Goal: Information Seeking & Learning: Learn about a topic

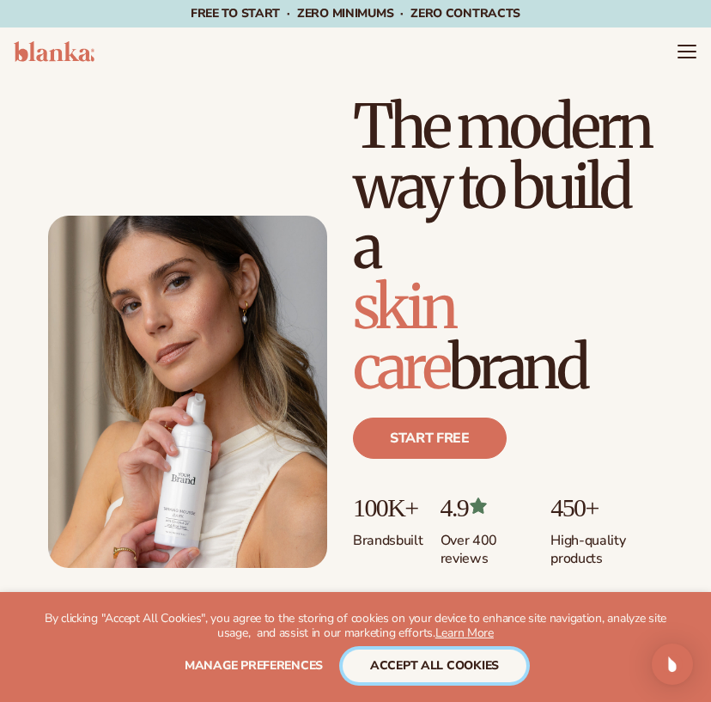
click at [419, 656] on button "accept all cookies" at bounding box center [435, 665] width 184 height 33
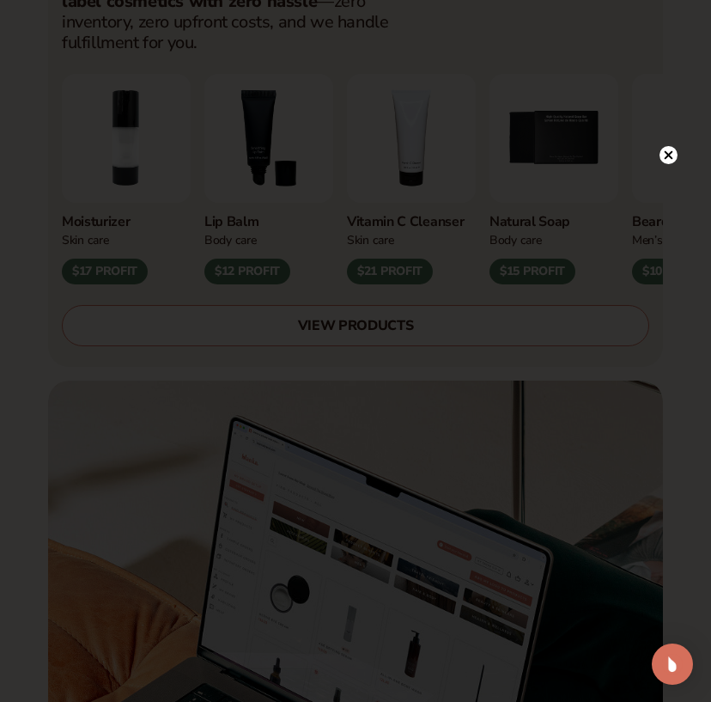
scroll to position [649, 0]
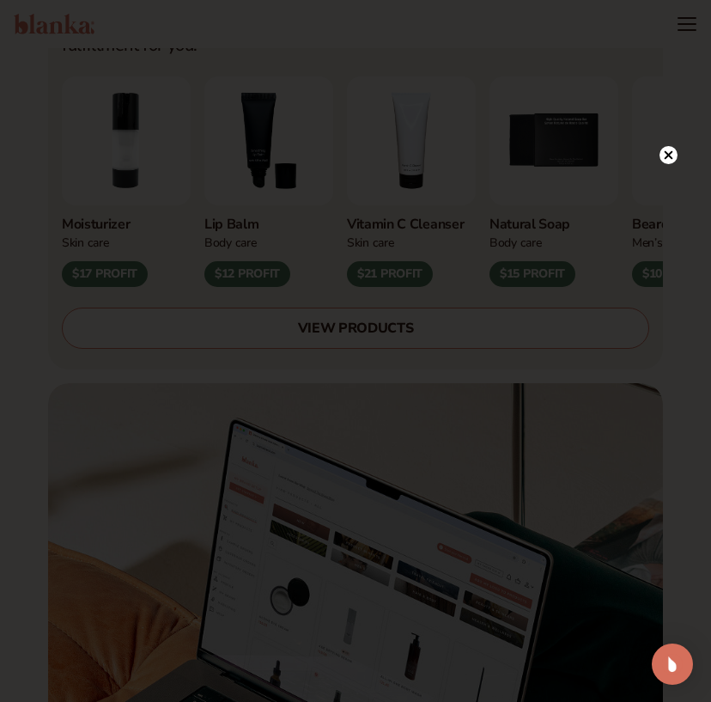
click at [673, 153] on circle at bounding box center [668, 155] width 18 height 18
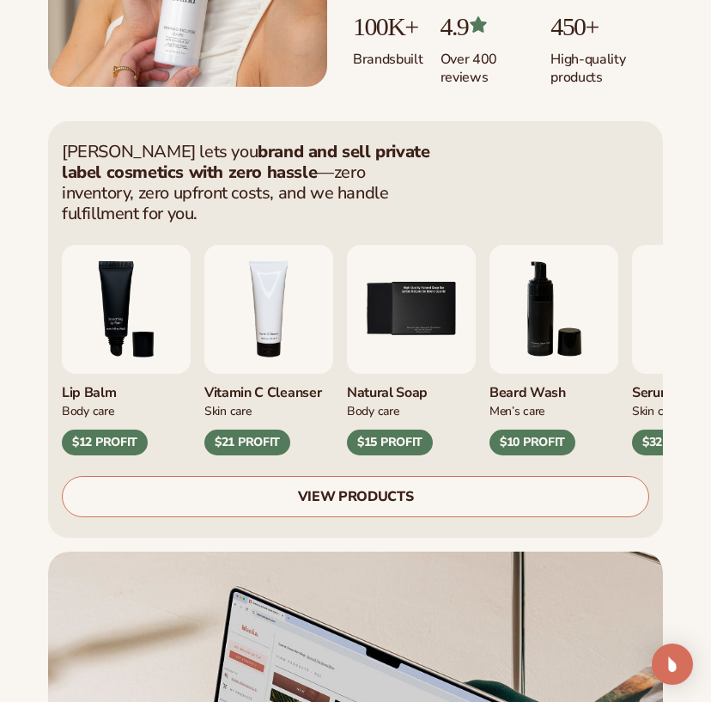
scroll to position [541, 0]
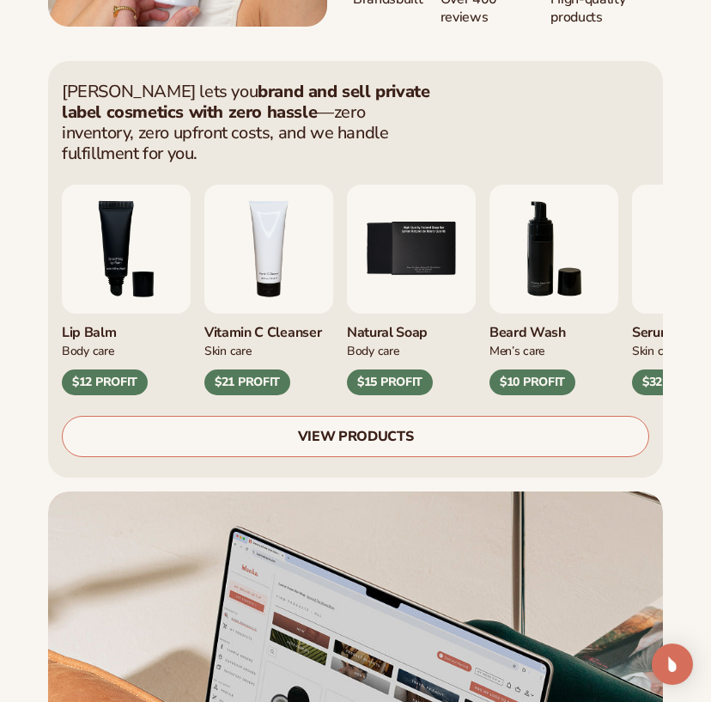
click at [380, 416] on link "VIEW PRODUCTS" at bounding box center [355, 436] width 587 height 41
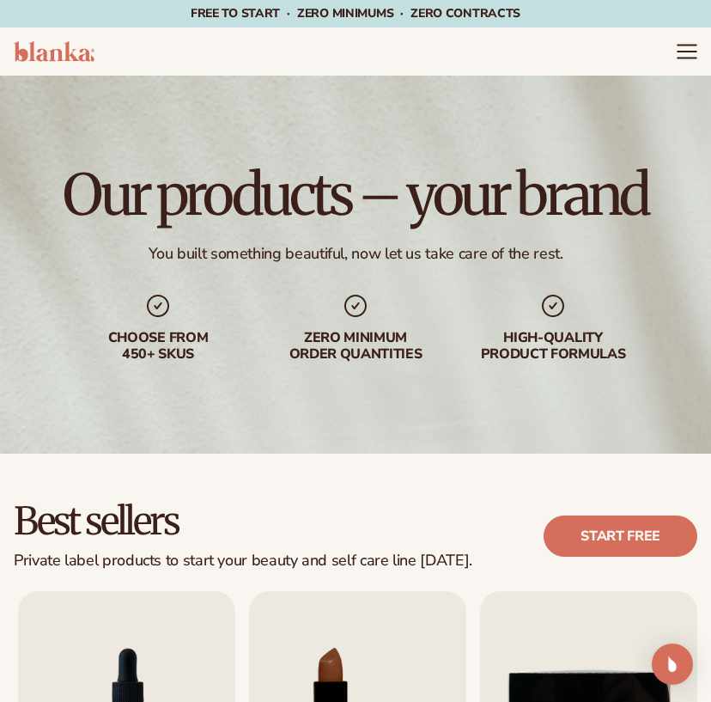
click at [690, 46] on icon "Menu" at bounding box center [687, 51] width 22 height 22
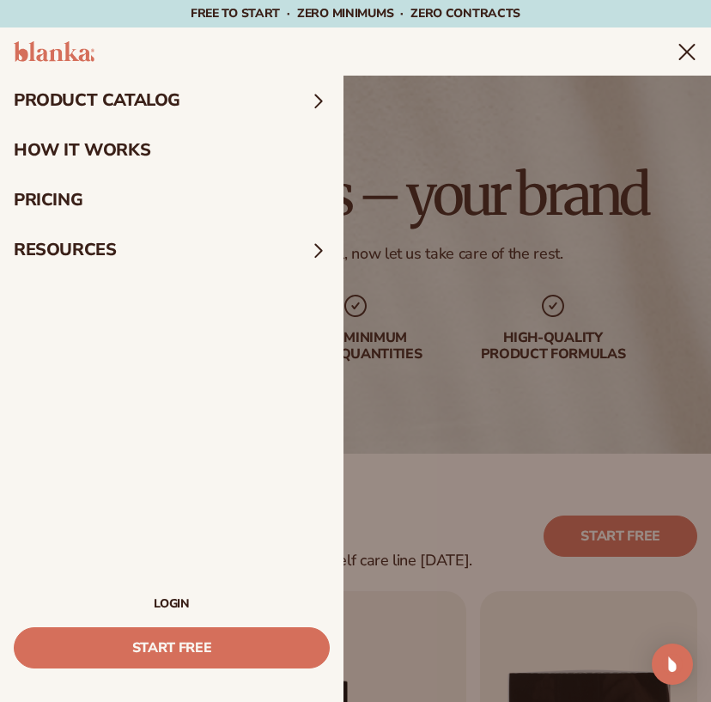
click at [230, 242] on summary "resources" at bounding box center [171, 250] width 343 height 50
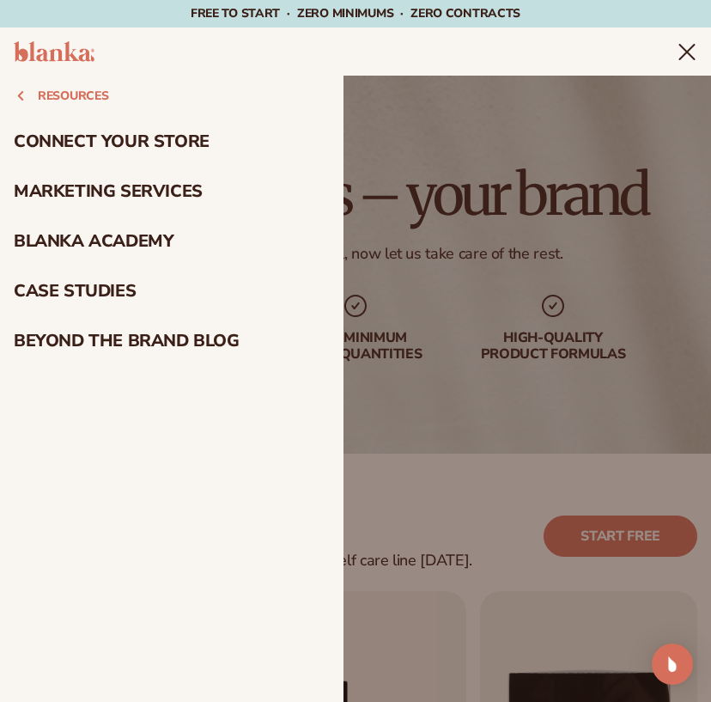
click at [23, 100] on icon at bounding box center [21, 96] width 14 height 14
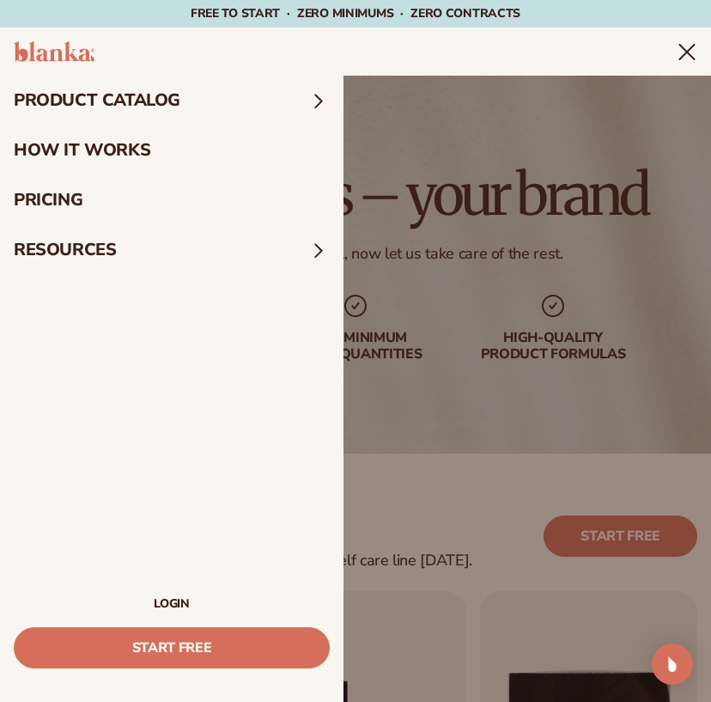
click at [80, 99] on summary "product catalog" at bounding box center [171, 101] width 343 height 50
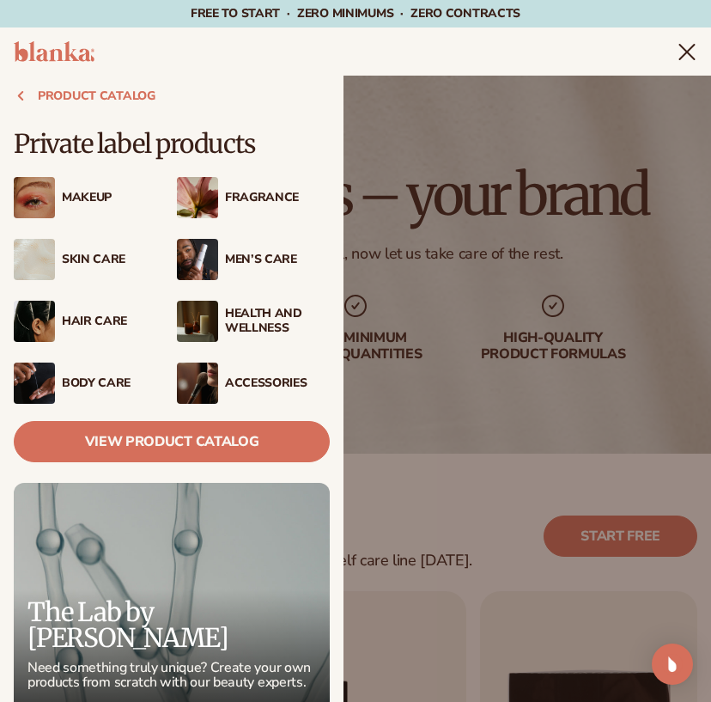
click at [87, 193] on div "Makeup" at bounding box center [114, 198] width 105 height 15
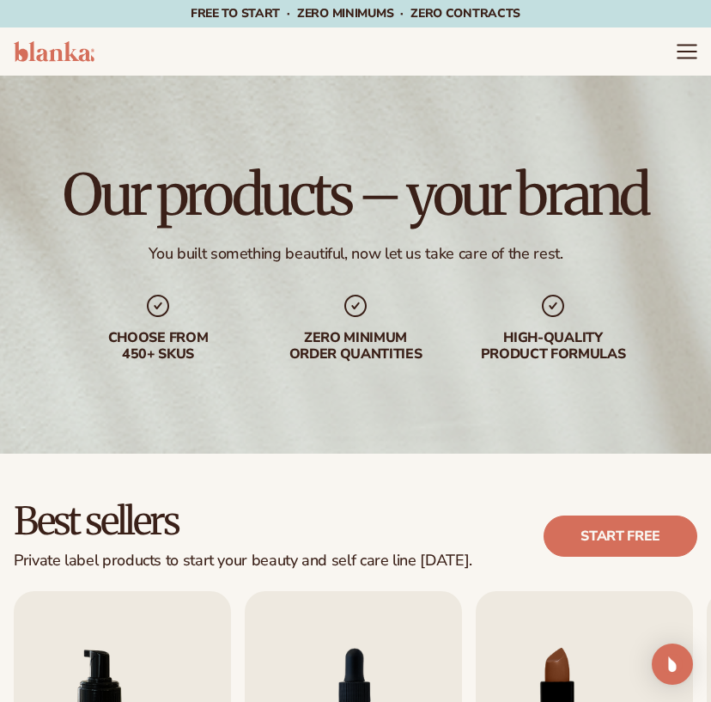
click at [690, 52] on icon "Menu" at bounding box center [687, 52] width 18 height 0
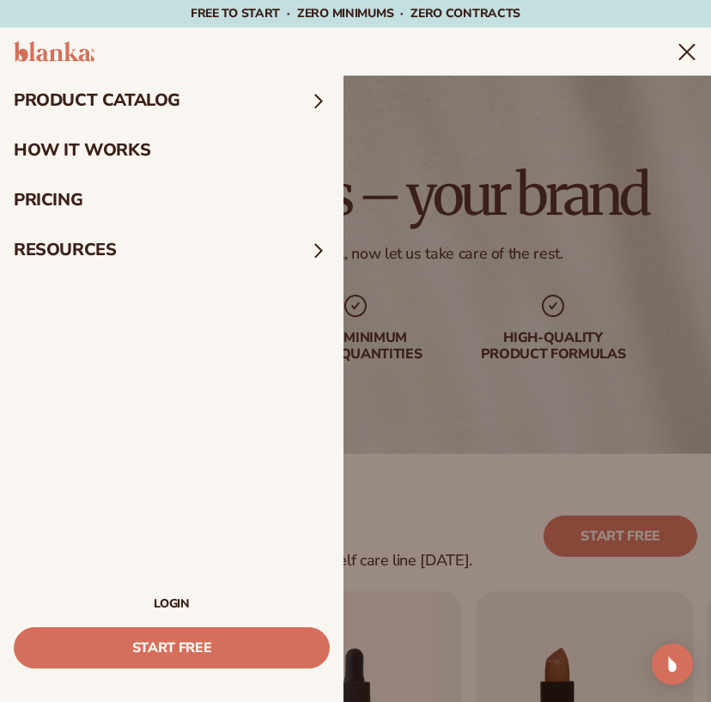
click at [153, 242] on summary "resources" at bounding box center [171, 250] width 343 height 50
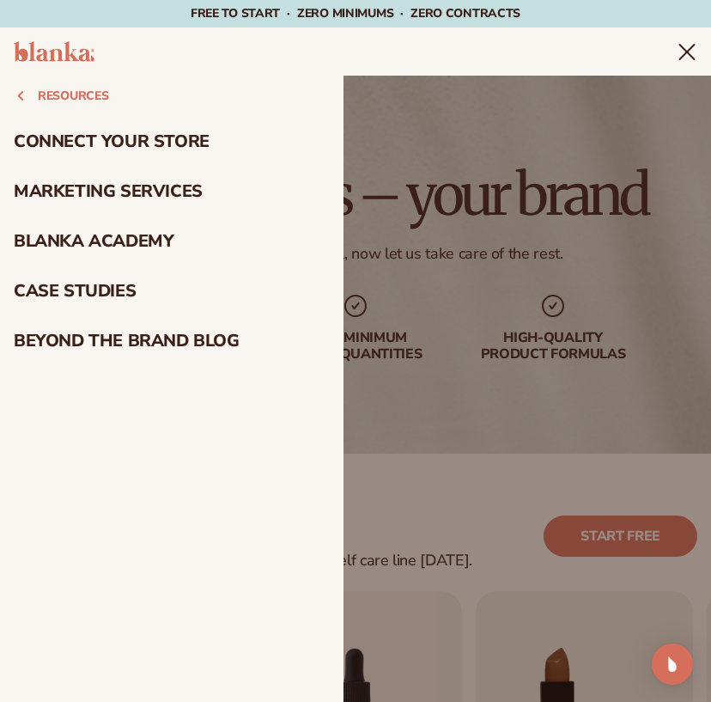
click at [88, 183] on link "Marketing services" at bounding box center [171, 192] width 343 height 50
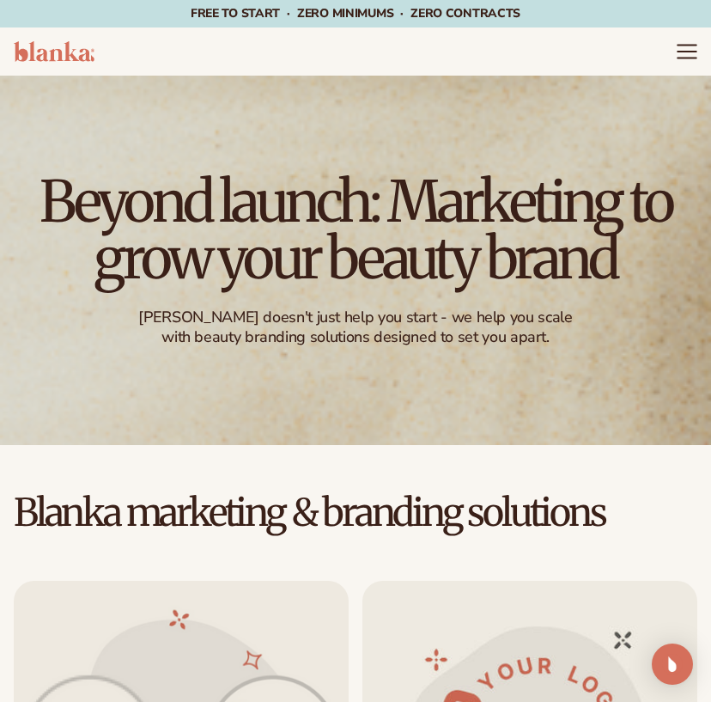
click at [687, 54] on icon "Menu" at bounding box center [687, 51] width 22 height 22
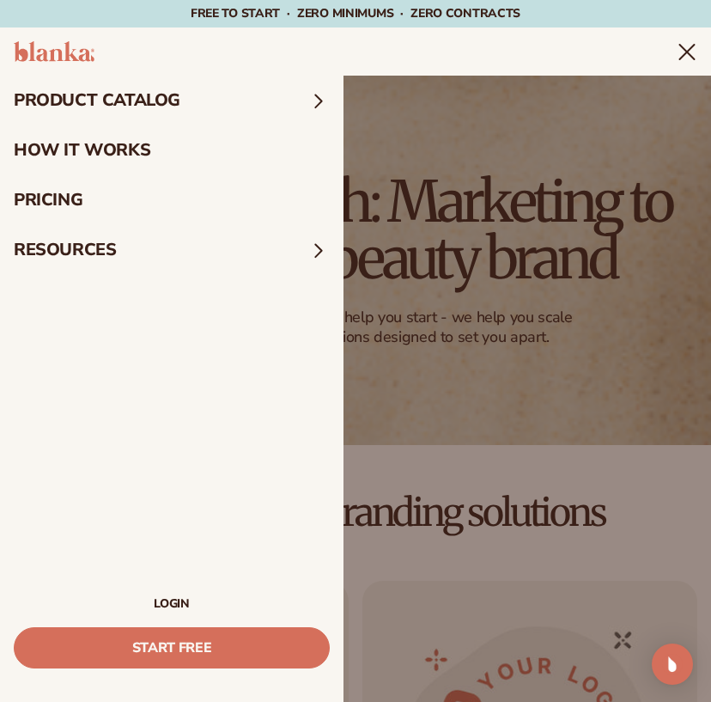
click at [222, 107] on summary "product catalog" at bounding box center [171, 101] width 343 height 50
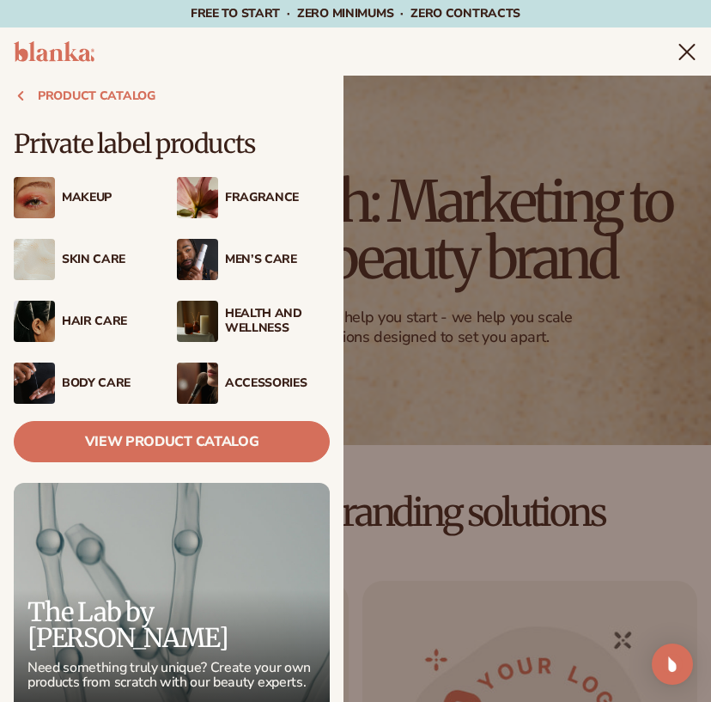
click at [106, 202] on div "Makeup" at bounding box center [114, 198] width 105 height 15
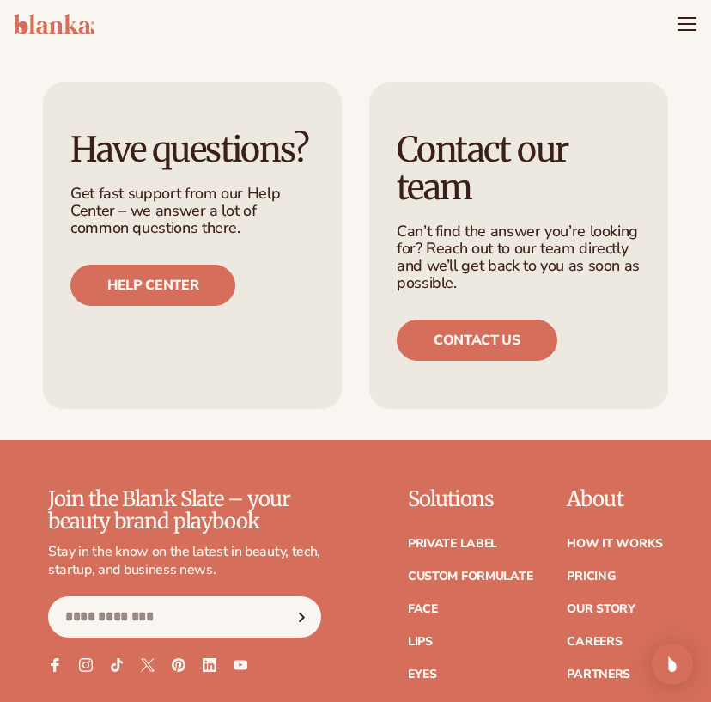
scroll to position [2878, 0]
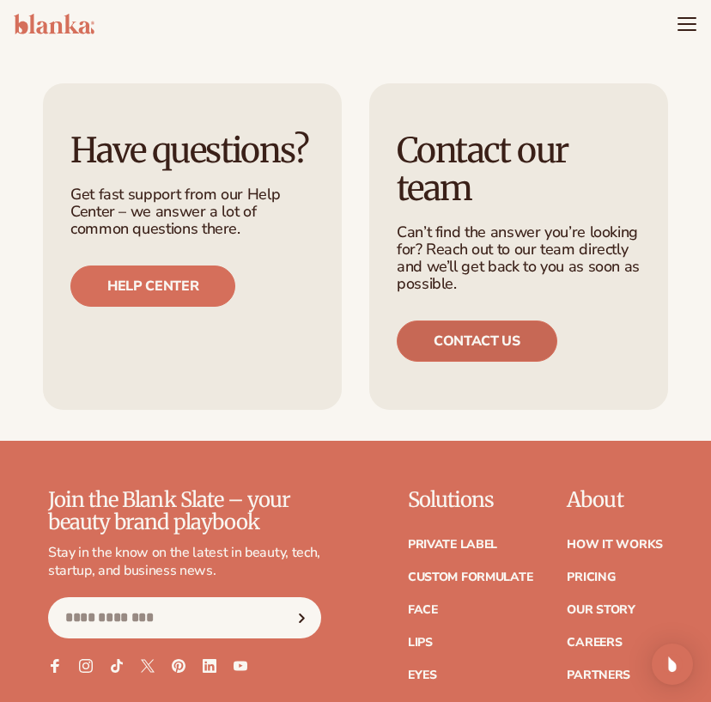
click at [439, 320] on link "Contact us" at bounding box center [477, 340] width 161 height 41
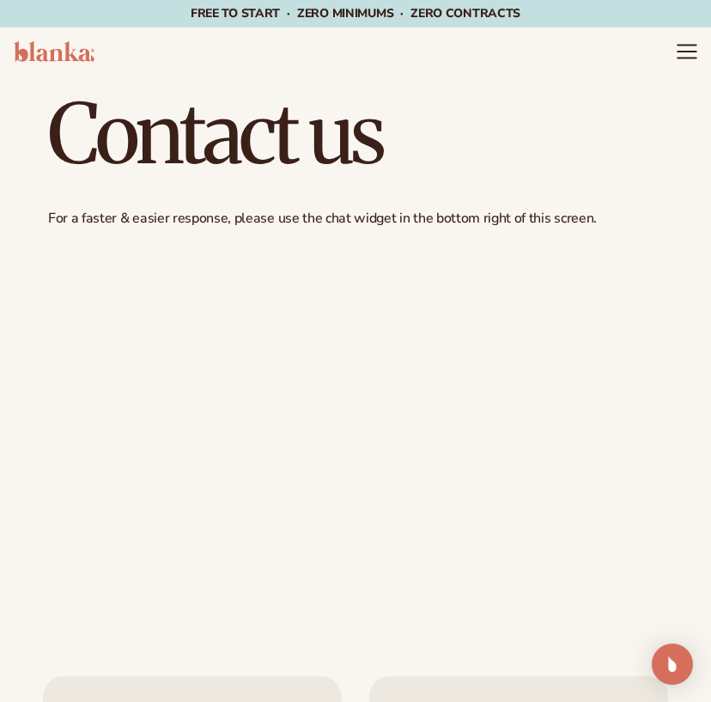
click at [680, 47] on icon "Menu" at bounding box center [687, 51] width 22 height 22
click at [680, 47] on span "Menu" at bounding box center [687, 51] width 21 height 21
click at [680, 47] on icon "Menu" at bounding box center [687, 51] width 22 height 22
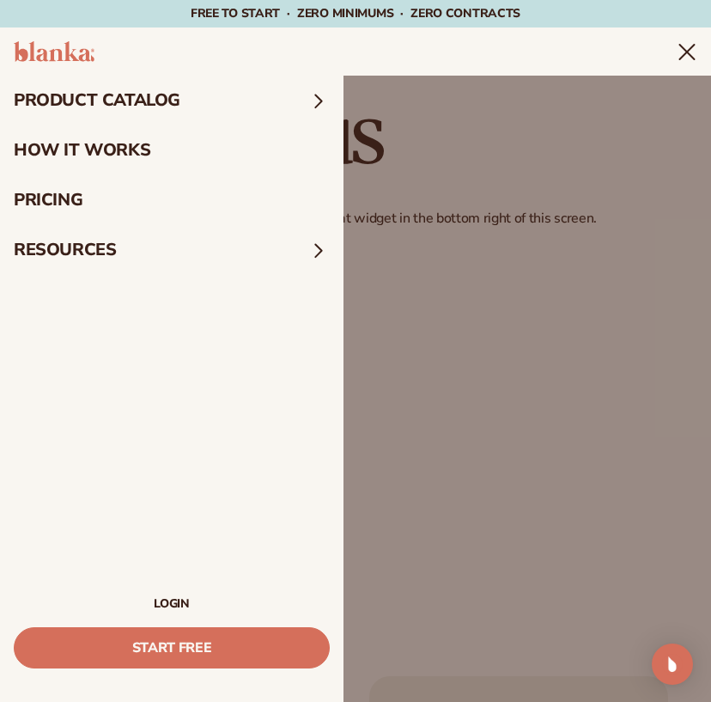
click at [256, 100] on summary "product catalog" at bounding box center [171, 101] width 343 height 50
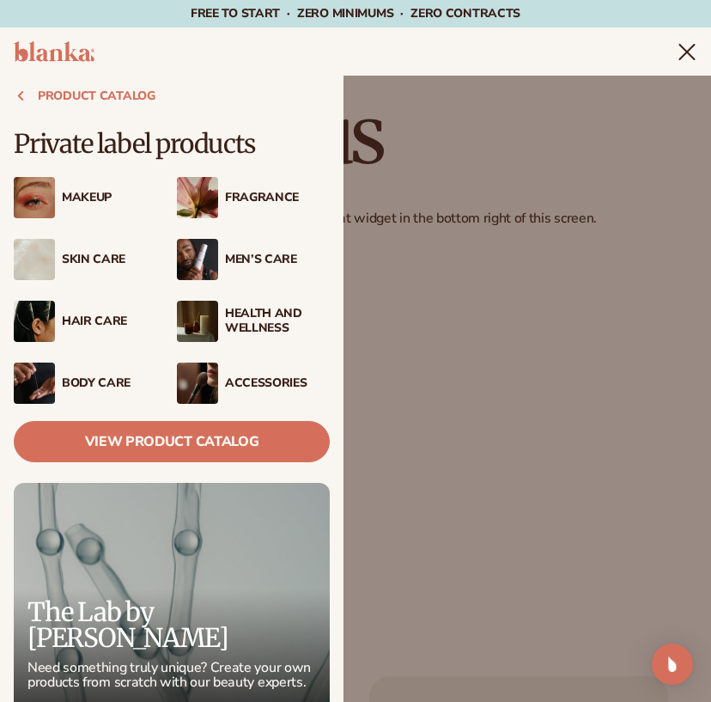
click at [26, 102] on icon at bounding box center [21, 96] width 14 height 14
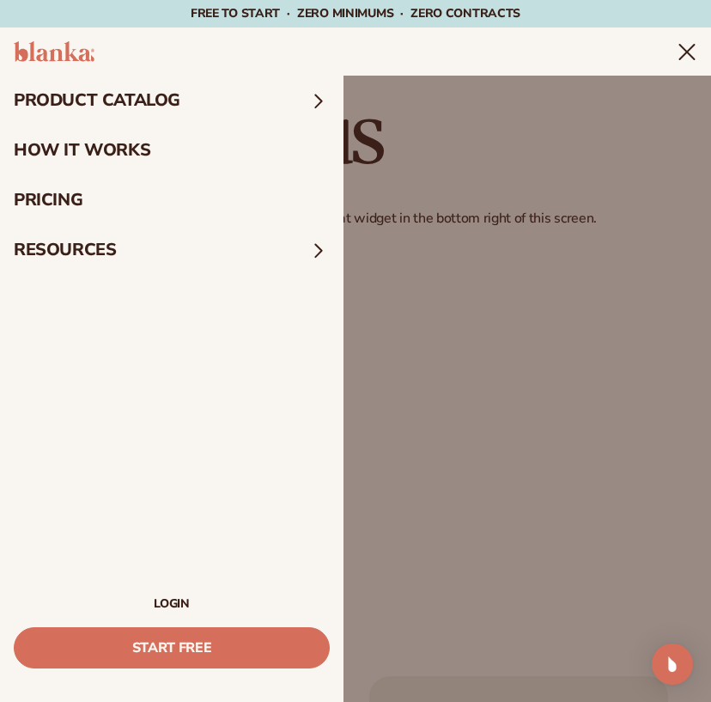
click at [140, 248] on summary "resources" at bounding box center [171, 250] width 343 height 50
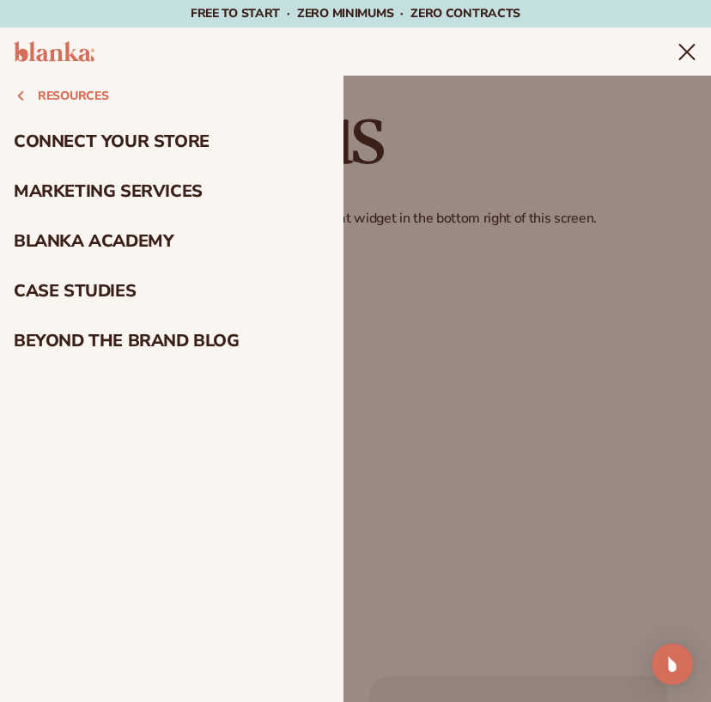
click at [27, 96] on button "resources" at bounding box center [171, 96] width 343 height 41
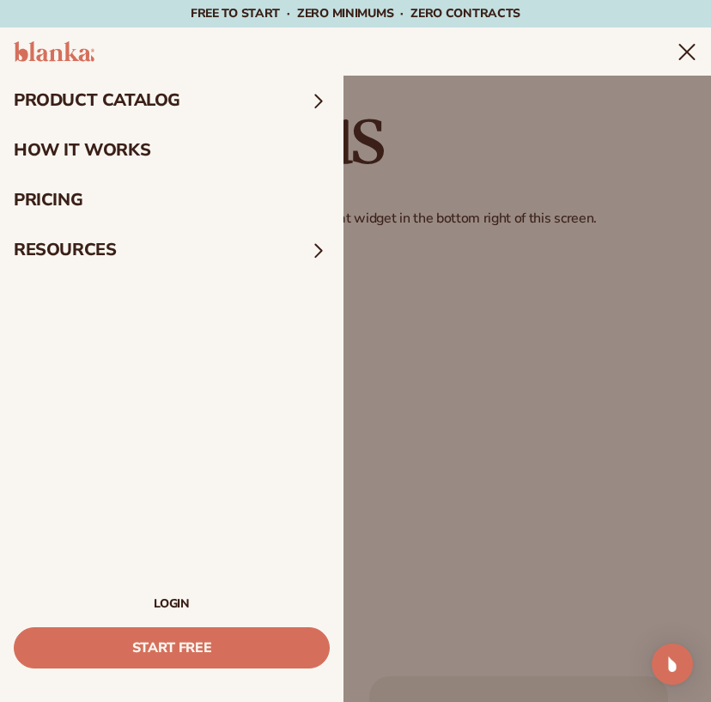
click at [209, 101] on summary "product catalog" at bounding box center [171, 101] width 343 height 50
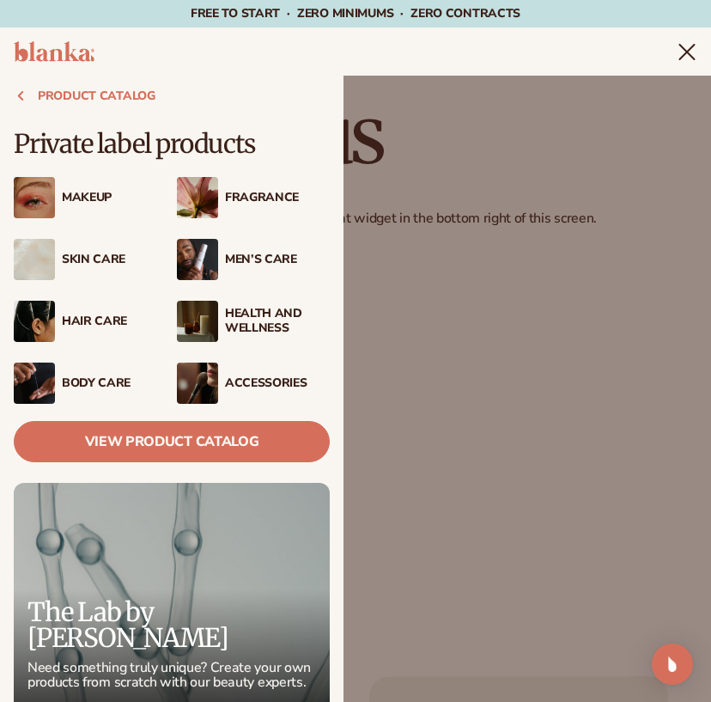
click at [21, 88] on button "product catalog" at bounding box center [171, 96] width 343 height 41
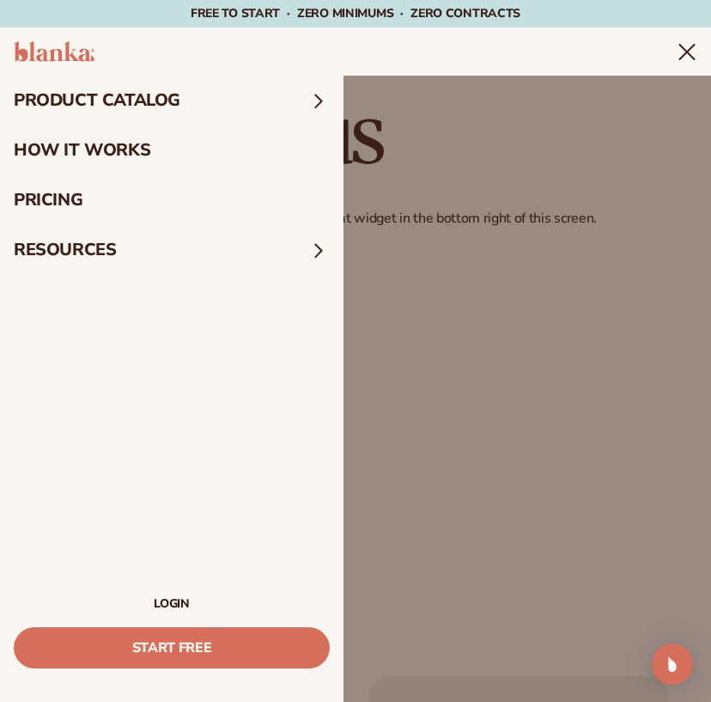
click at [81, 261] on summary "resources" at bounding box center [171, 250] width 343 height 50
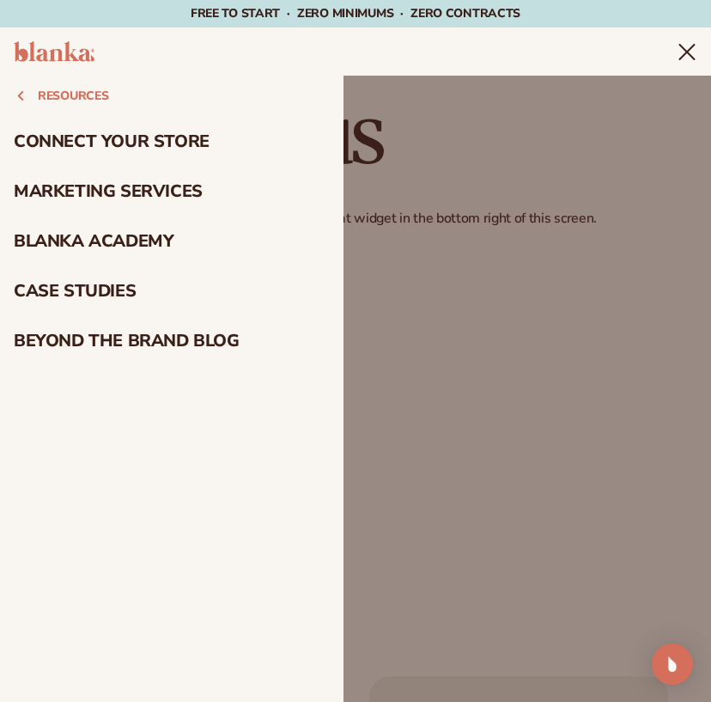
click at [102, 299] on link "case studies" at bounding box center [171, 291] width 343 height 50
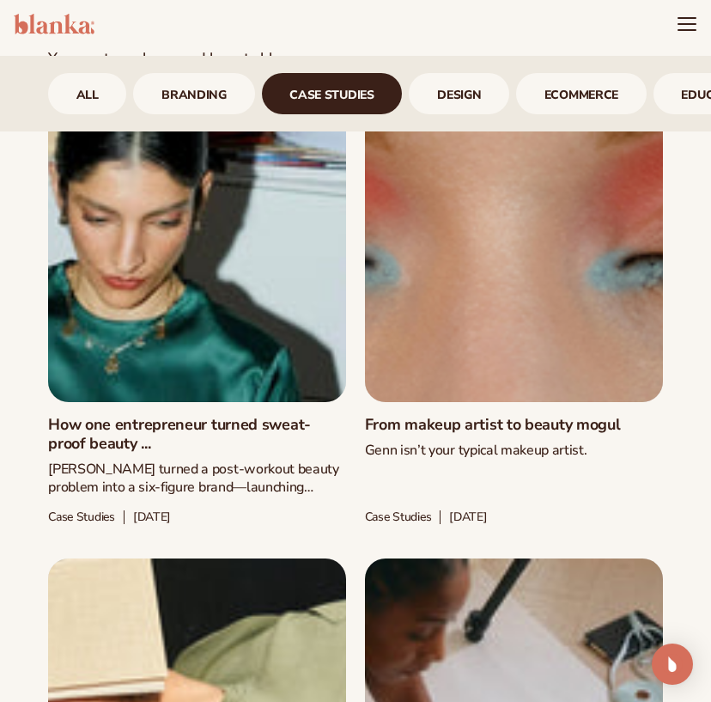
scroll to position [1471, 0]
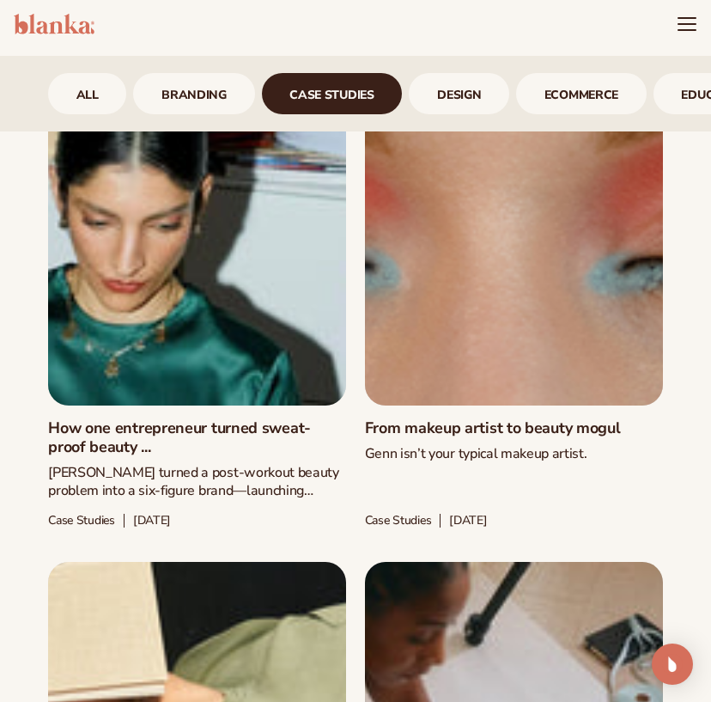
click at [140, 419] on link "How one entrepreneur turned sweat-proof beauty ..." at bounding box center [197, 437] width 298 height 37
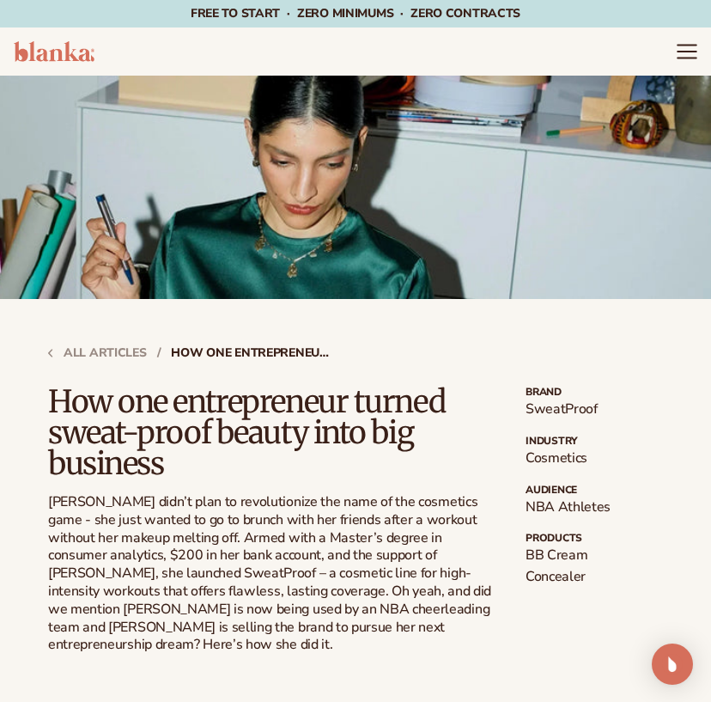
click at [681, 55] on icon "Menu" at bounding box center [687, 51] width 22 height 22
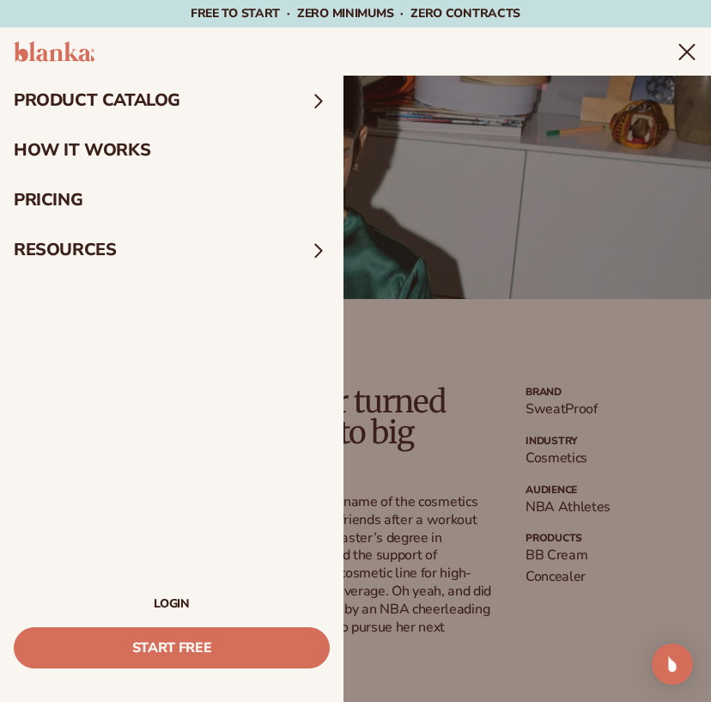
click at [295, 238] on summary "resources" at bounding box center [171, 250] width 343 height 50
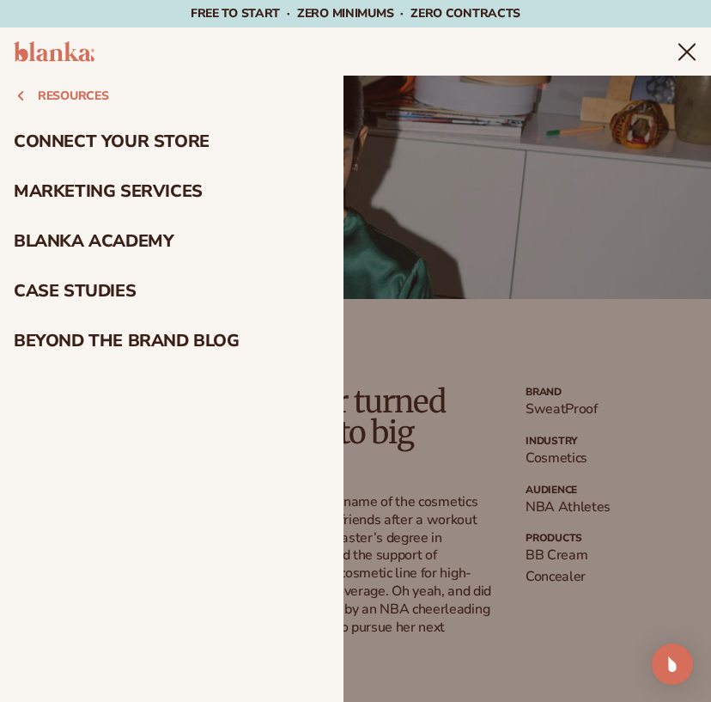
click at [677, 62] on summary "Menu" at bounding box center [687, 51] width 21 height 21
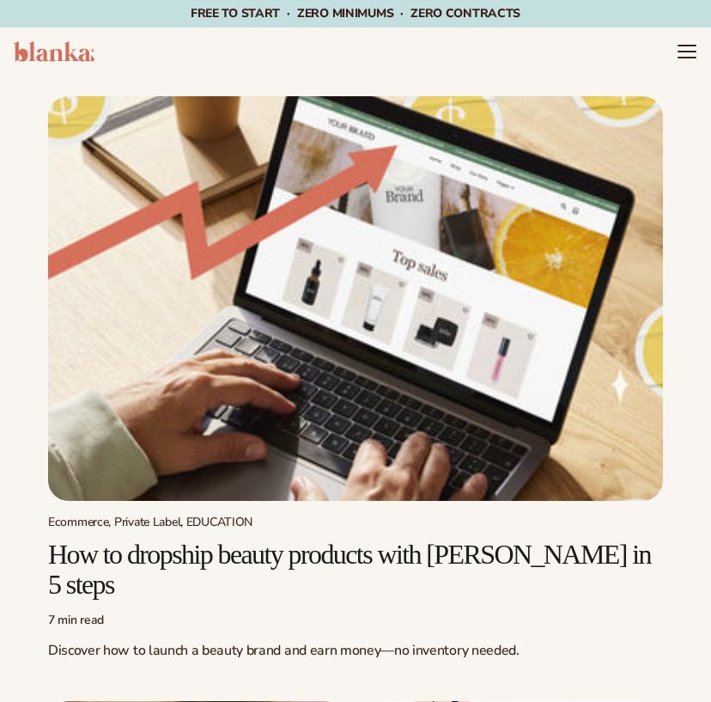
scroll to position [1333, 0]
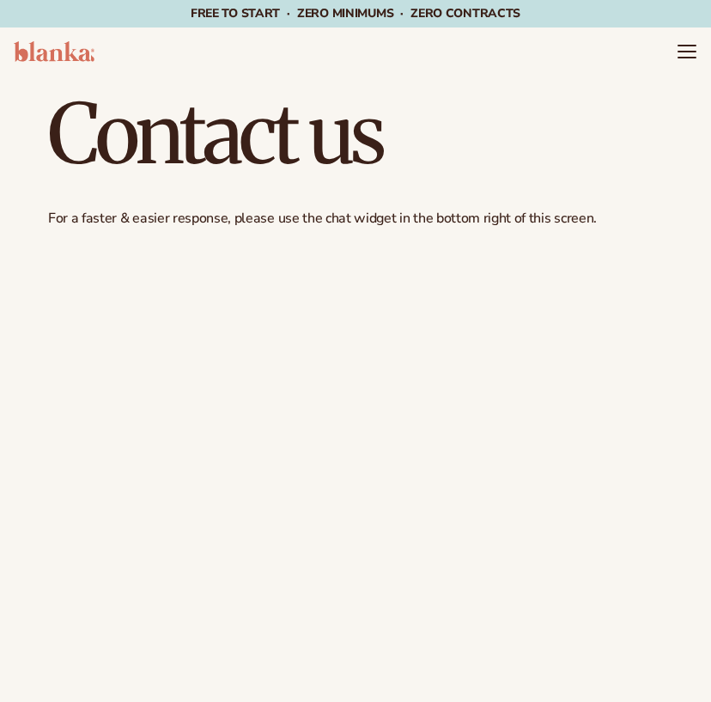
scroll to position [3, 0]
